Goal: Task Accomplishment & Management: Manage account settings

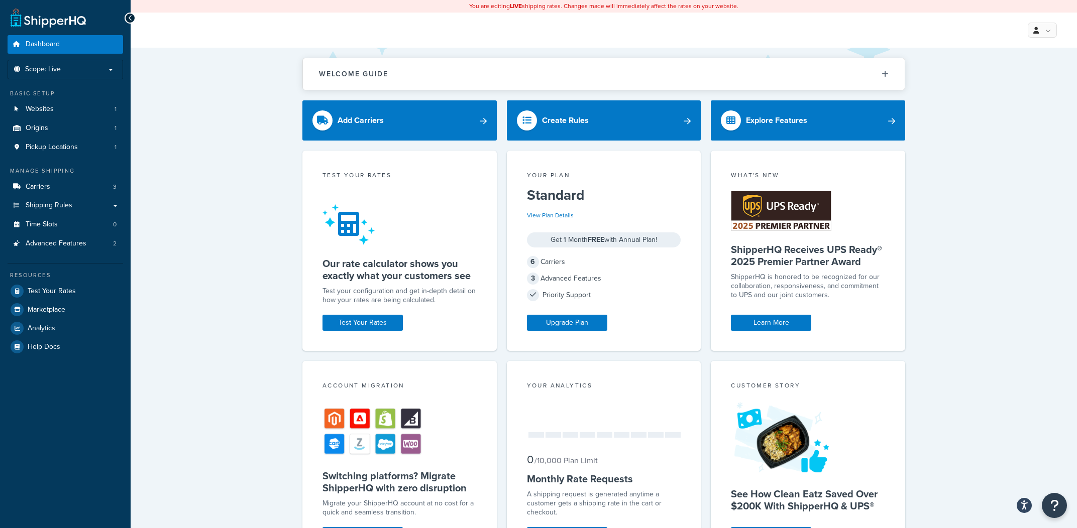
click at [202, 305] on div "Welcome Guide ShipperHQ: An Overview Carrier Setup Shipping Rules Overview Comm…" at bounding box center [604, 428] width 946 height 761
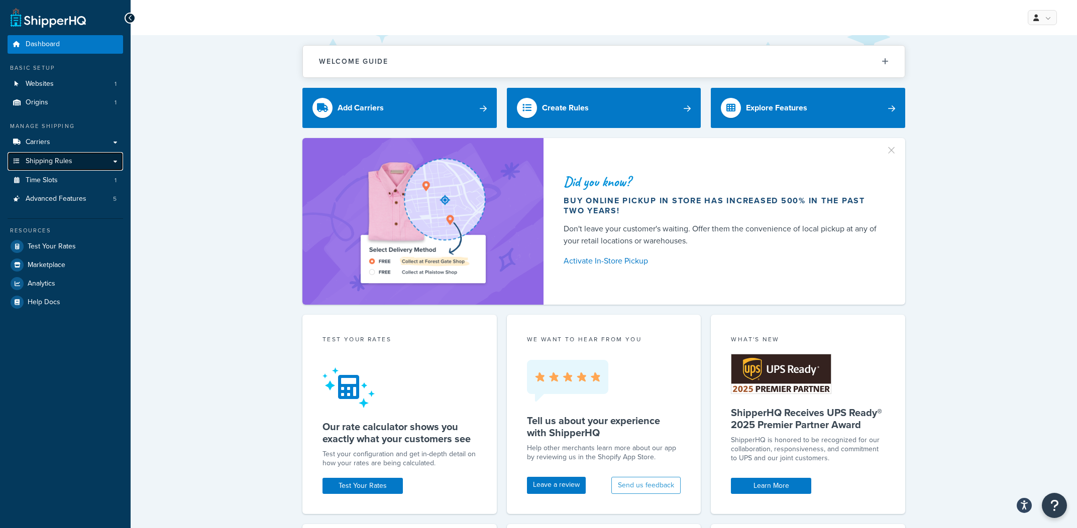
click at [80, 167] on link "Shipping Rules" at bounding box center [66, 161] width 116 height 19
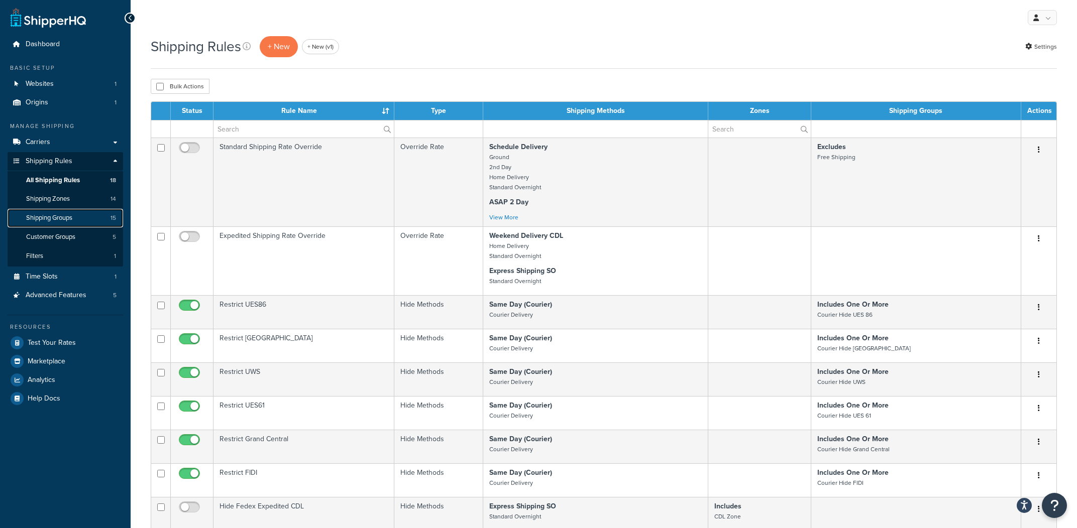
click at [96, 210] on link "Shipping Groups 15" at bounding box center [66, 218] width 116 height 19
click at [108, 193] on link "Shipping Zones 14" at bounding box center [66, 199] width 116 height 19
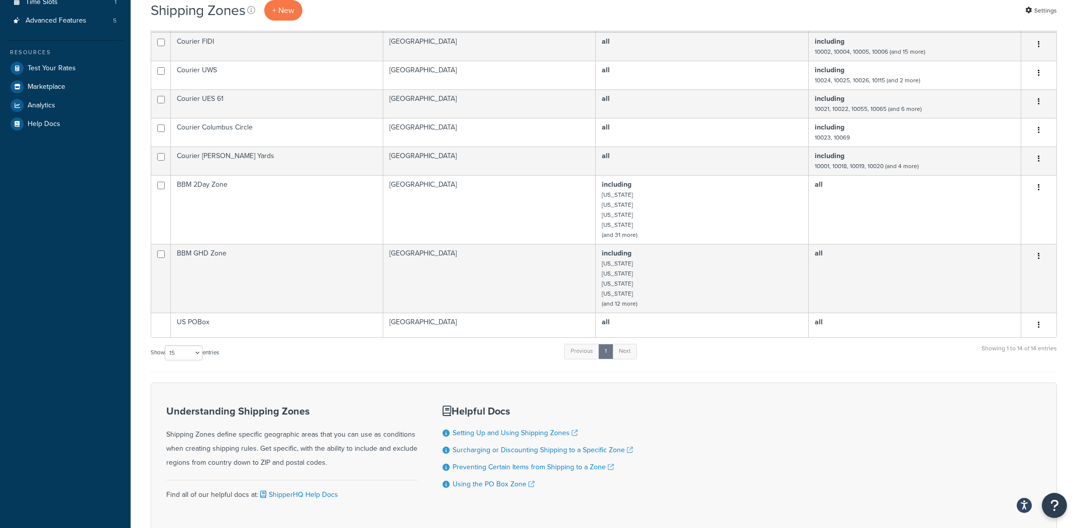
scroll to position [284, 0]
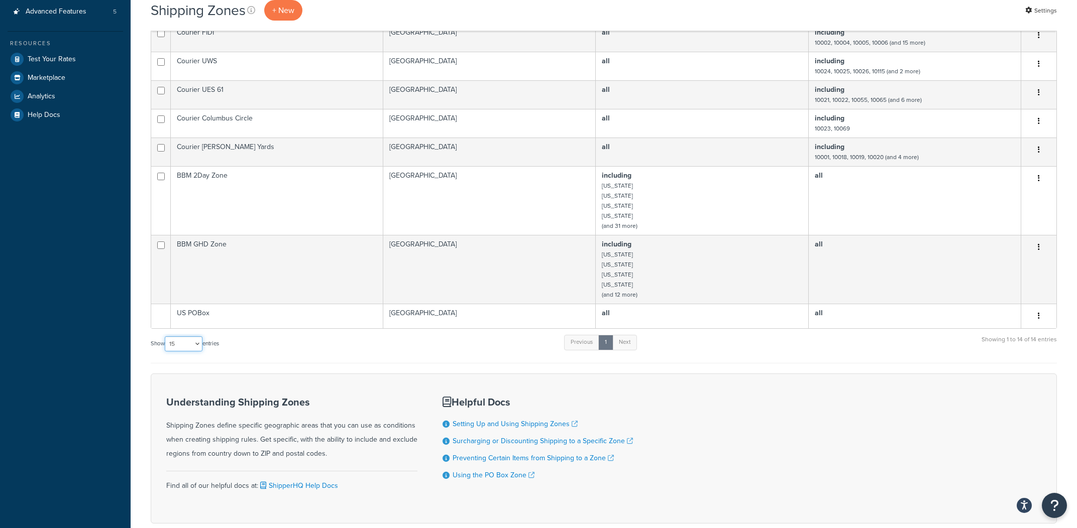
select select "100"
click option "100" at bounding box center [0, 0] width 0 height 0
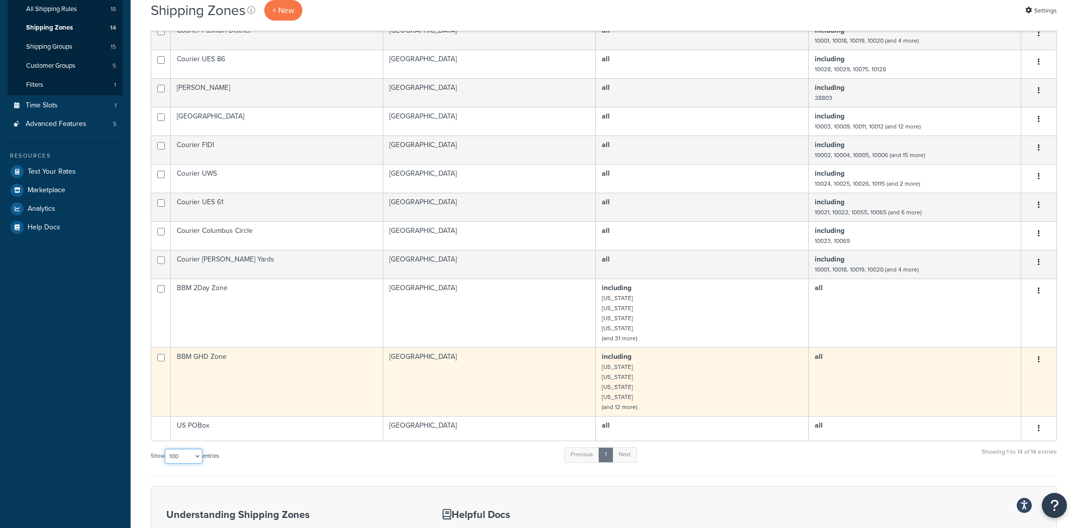
scroll to position [0, 0]
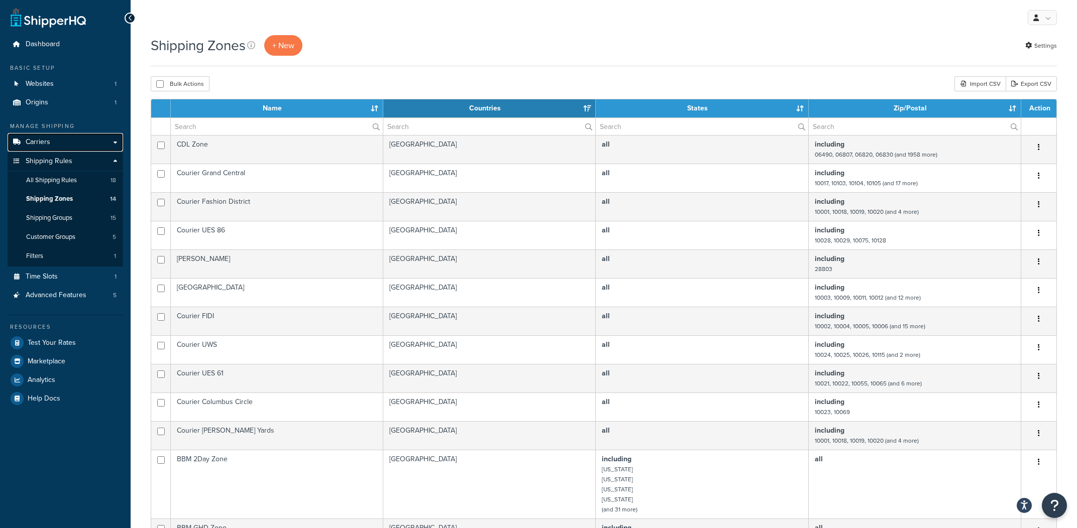
click at [71, 147] on link "Carriers" at bounding box center [66, 142] width 116 height 19
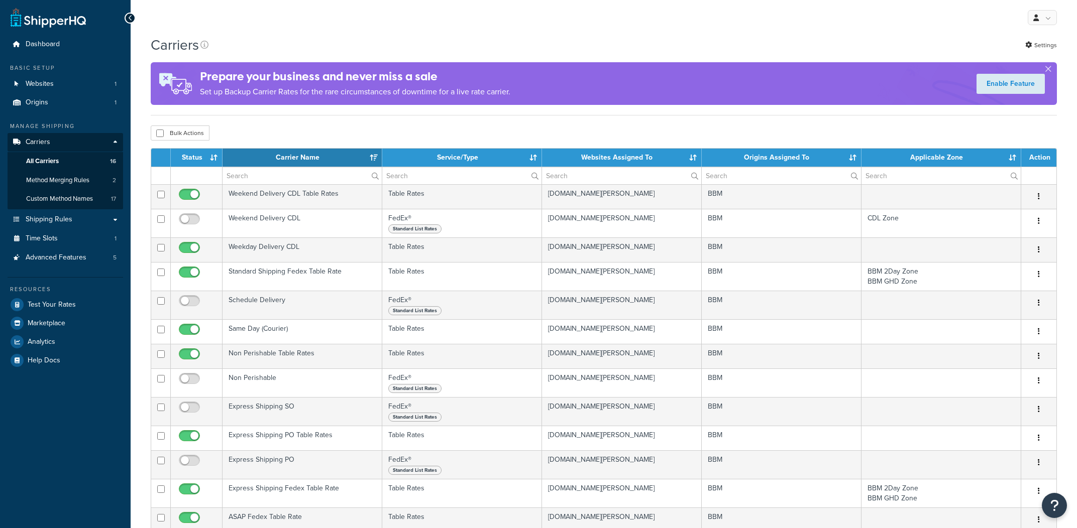
select select "15"
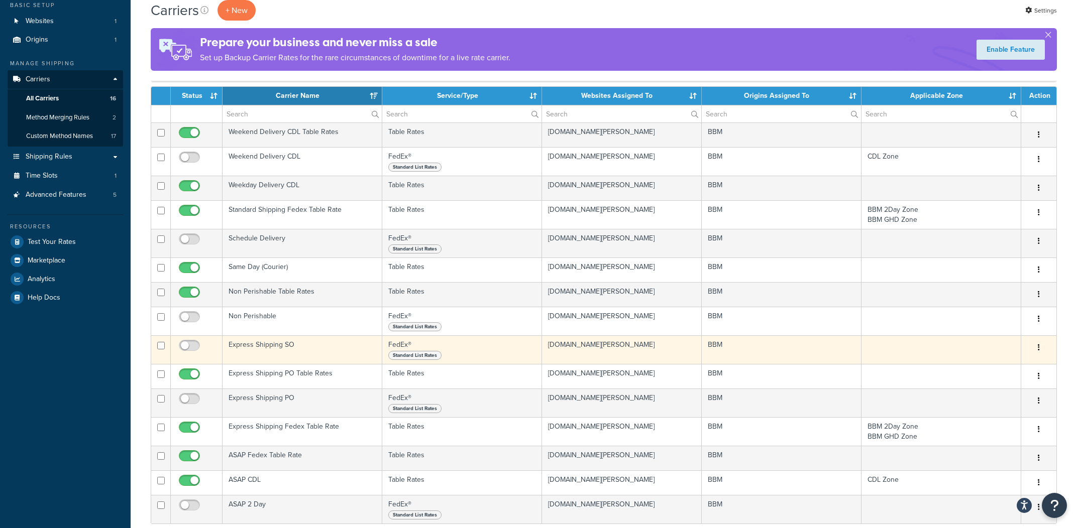
scroll to position [56, 0]
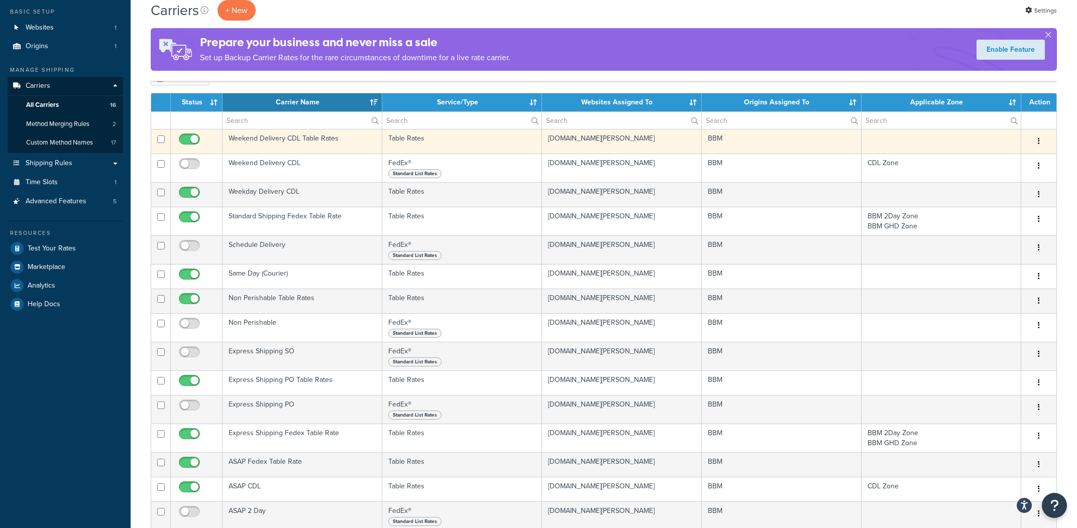
click at [322, 141] on td "Weekend Delivery CDL Table Rates" at bounding box center [302, 141] width 160 height 25
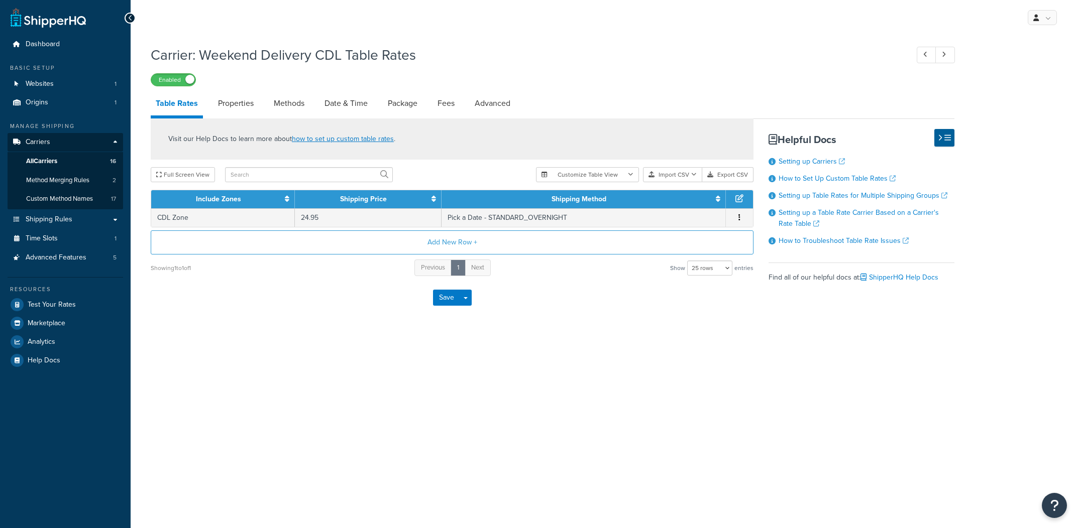
select select "25"
click at [258, 85] on div "Enabled" at bounding box center [553, 79] width 804 height 14
click at [247, 97] on link "Properties" at bounding box center [236, 103] width 46 height 24
